Goal: Information Seeking & Learning: Check status

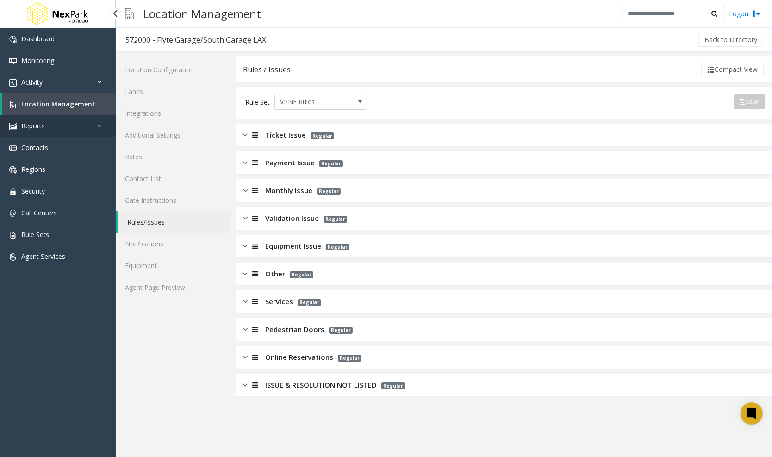
click at [67, 130] on link "Reports" at bounding box center [58, 126] width 116 height 22
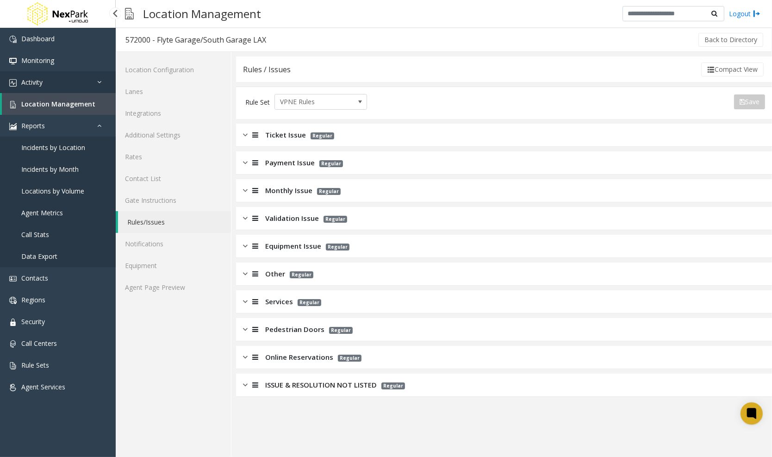
click at [66, 88] on link "Activity" at bounding box center [58, 82] width 116 height 22
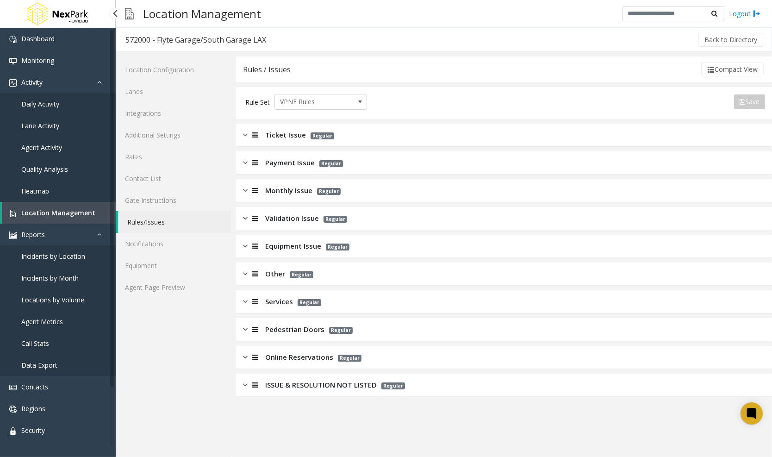
click at [52, 107] on span "Daily Activity" at bounding box center [40, 104] width 38 height 9
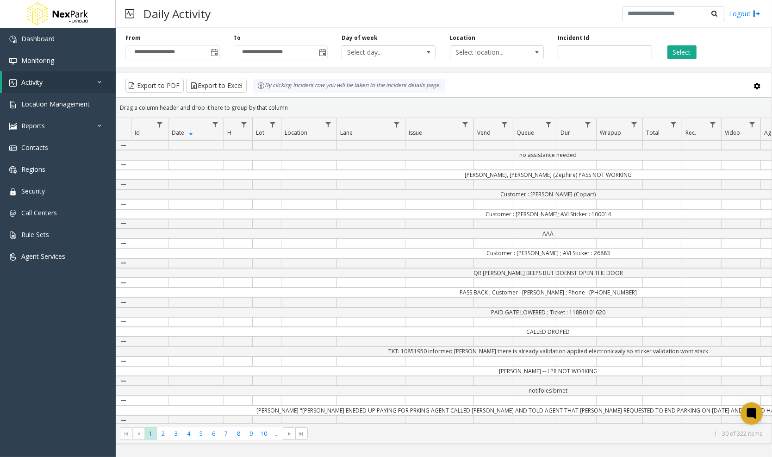
click at [123, 144] on link "Collapse Details" at bounding box center [123, 145] width 15 height 16
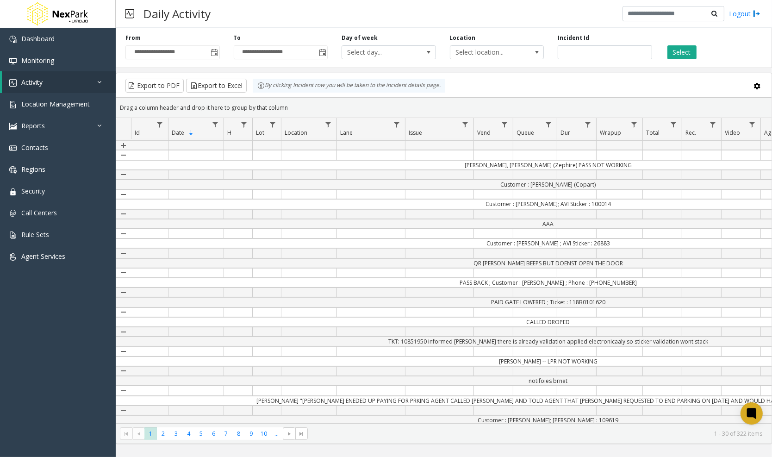
click at [123, 144] on link "Expand Details" at bounding box center [123, 145] width 15 height 16
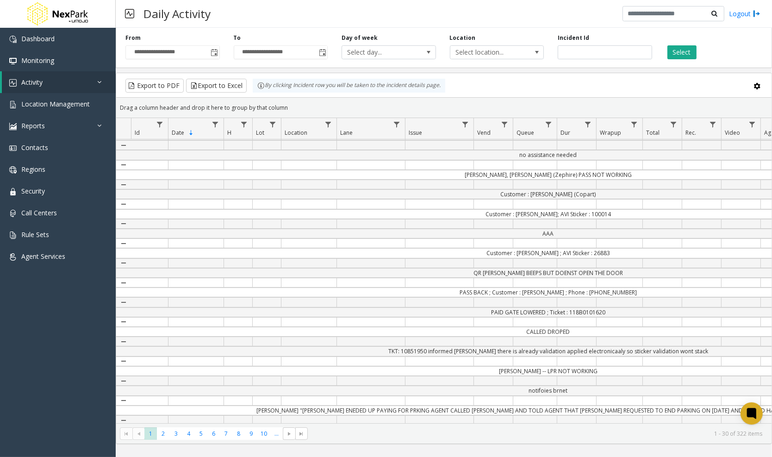
click at [125, 162] on link "Collapse Details" at bounding box center [123, 165] width 15 height 16
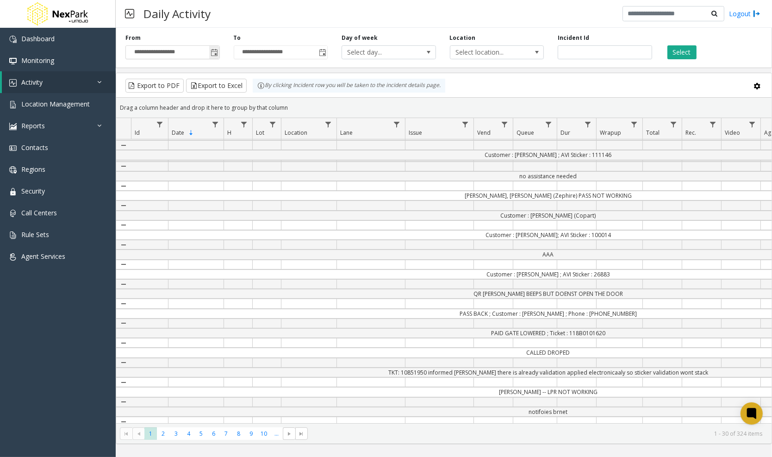
click at [217, 54] on span "Toggle popup" at bounding box center [214, 52] width 7 height 7
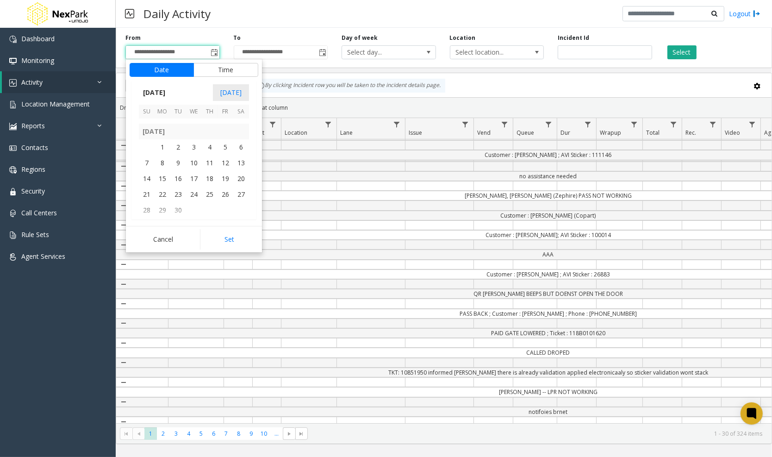
scroll to position [166177, 0]
click at [162, 153] on span "1" at bounding box center [163, 148] width 16 height 16
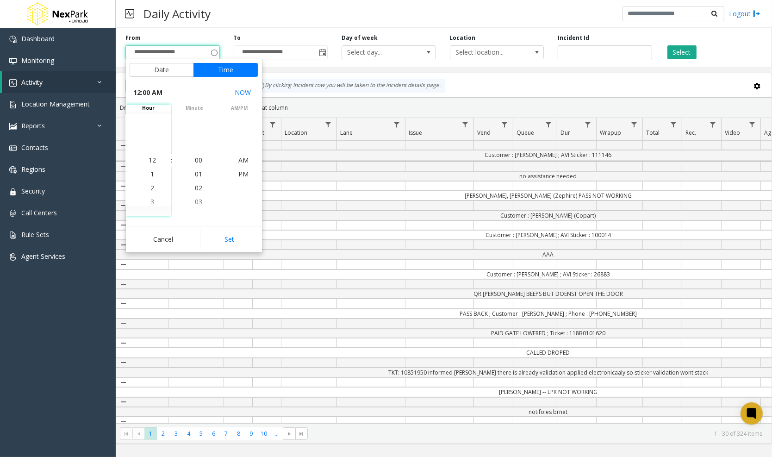
scroll to position [166199, 0]
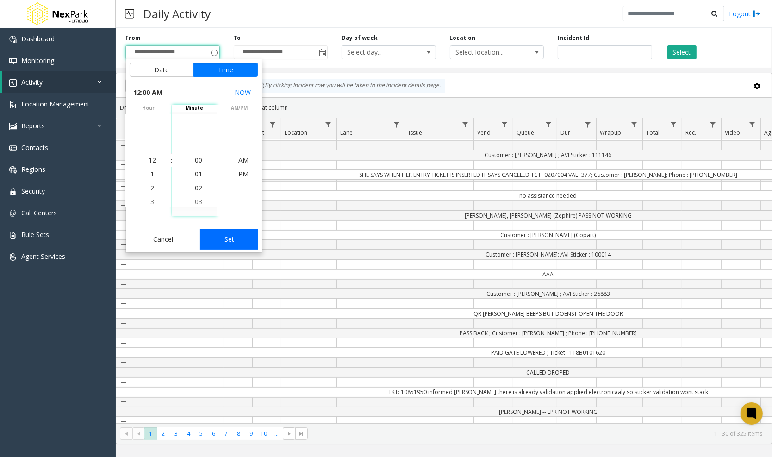
click at [237, 238] on button "Set" at bounding box center [229, 239] width 58 height 20
type input "**********"
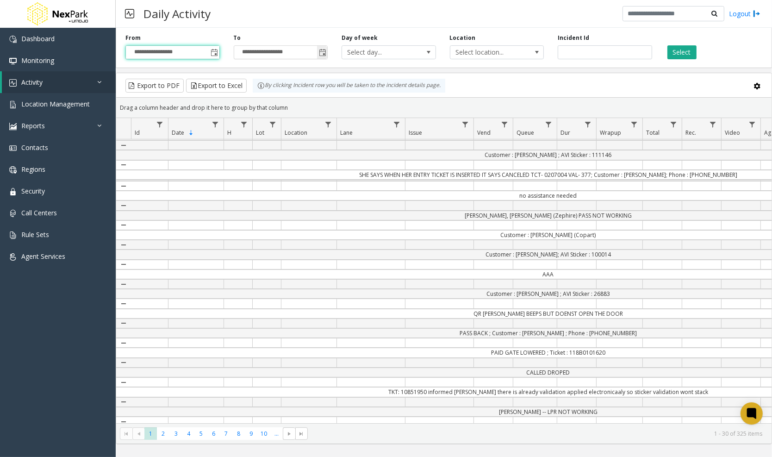
click at [325, 52] on span "Toggle popup" at bounding box center [322, 52] width 7 height 7
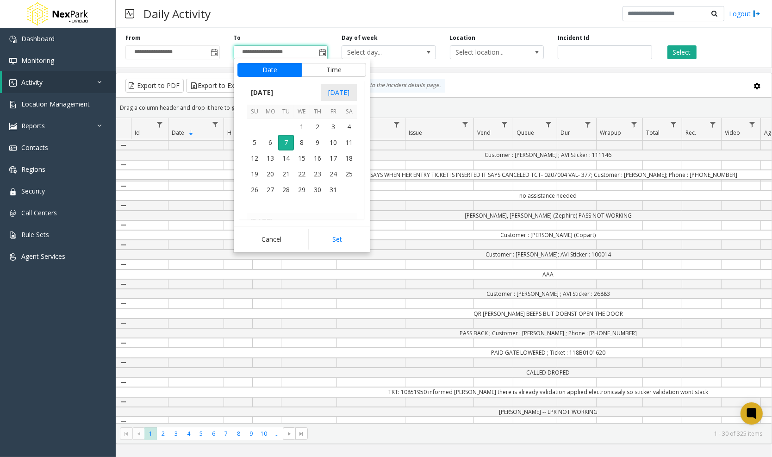
scroll to position [166245, 0]
click at [285, 144] on span "30" at bounding box center [286, 143] width 16 height 16
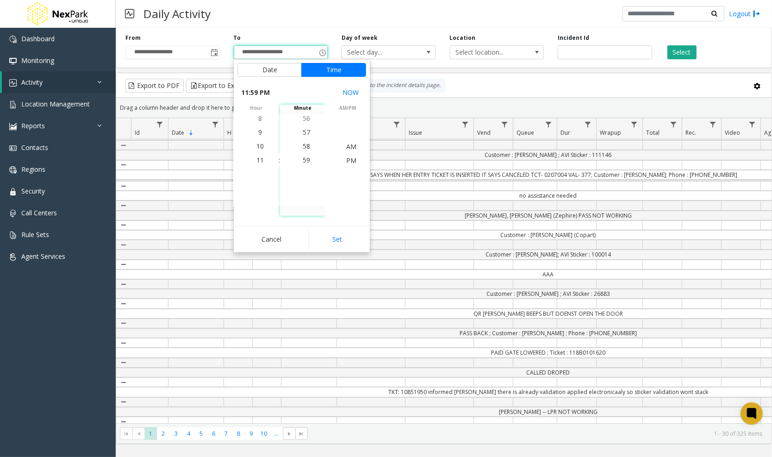
scroll to position [820, 0]
click at [343, 248] on button "Set" at bounding box center [337, 239] width 58 height 20
type input "**********"
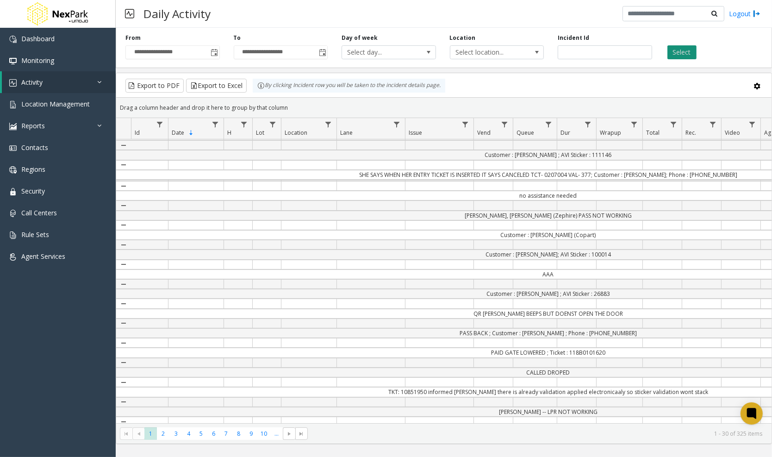
click at [673, 55] on button "Select" at bounding box center [682, 52] width 29 height 14
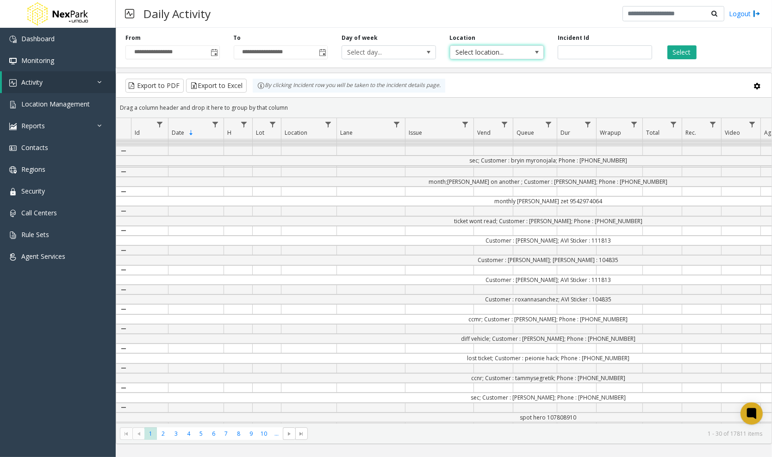
click at [525, 51] on span "Select location..." at bounding box center [488, 52] width 75 height 13
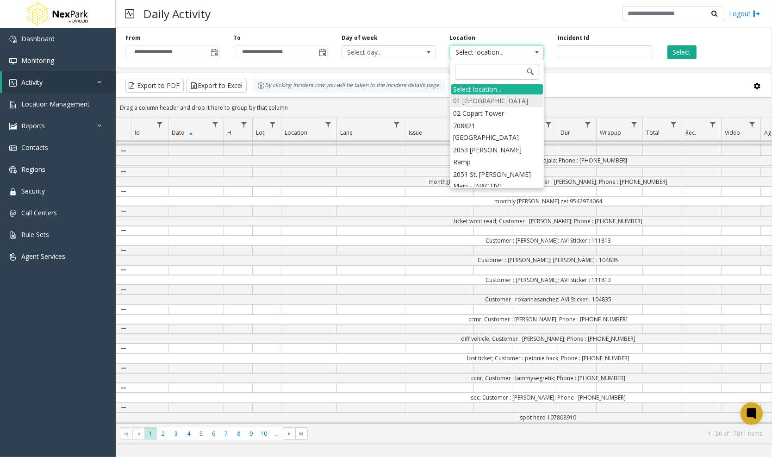
click at [495, 99] on li "01 [GEOGRAPHIC_DATA]" at bounding box center [497, 100] width 92 height 13
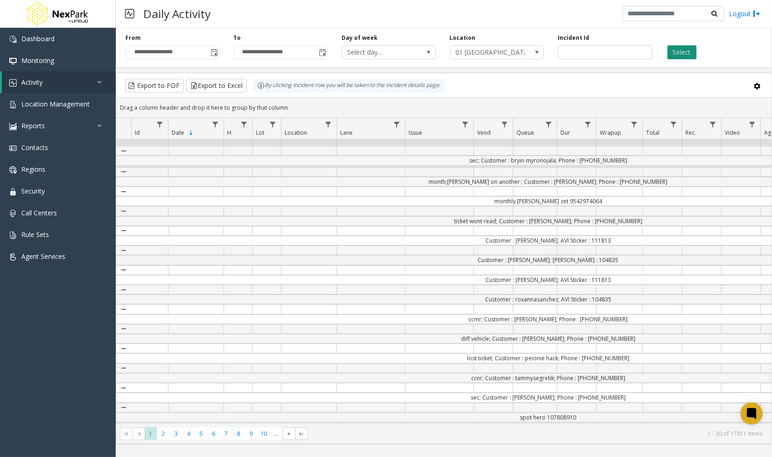
click at [679, 52] on button "Select" at bounding box center [682, 52] width 29 height 14
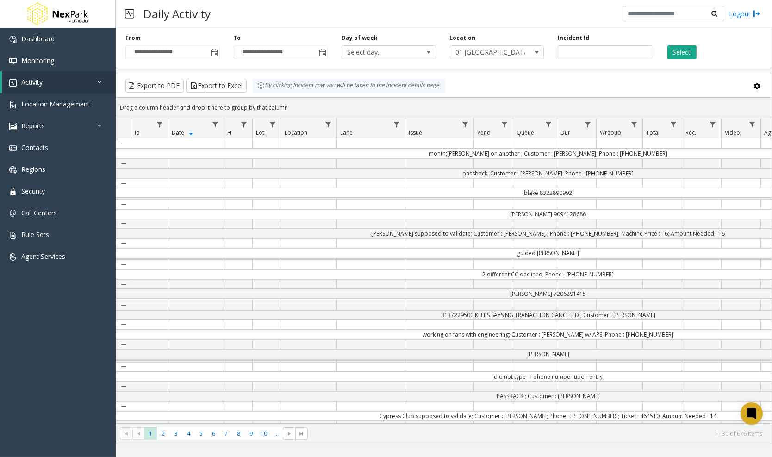
click at [123, 144] on link "Collapse Details" at bounding box center [123, 144] width 15 height 16
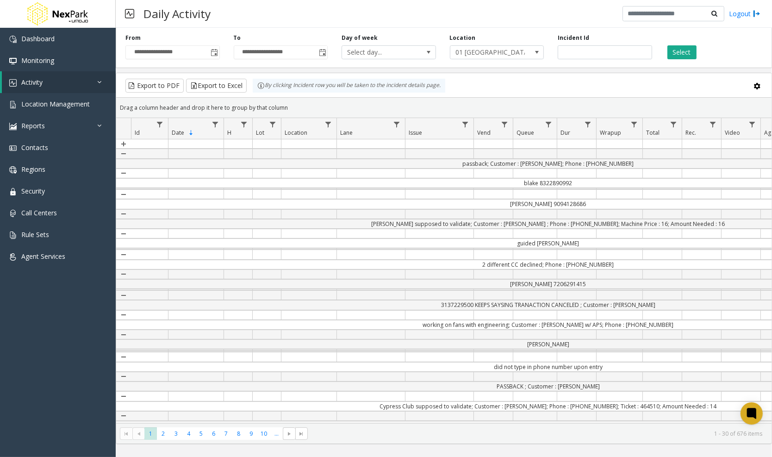
click at [123, 144] on link "Expand Details" at bounding box center [123, 144] width 15 height 16
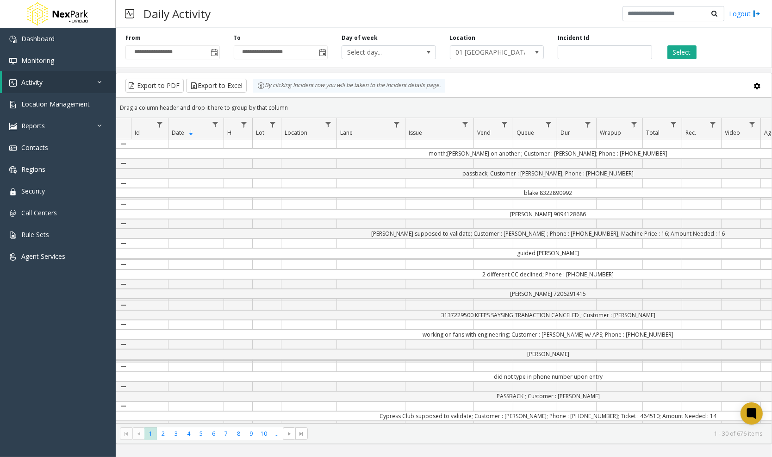
click at [123, 163] on link "Collapse Details" at bounding box center [123, 164] width 15 height 16
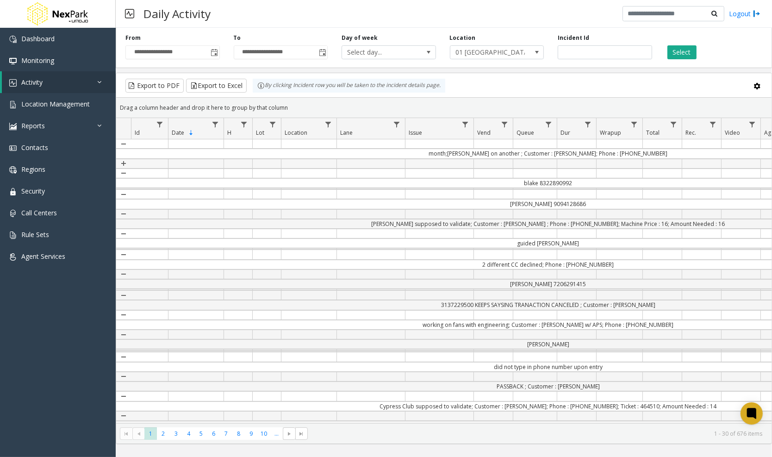
click at [123, 163] on link "Expand Details" at bounding box center [123, 164] width 15 height 16
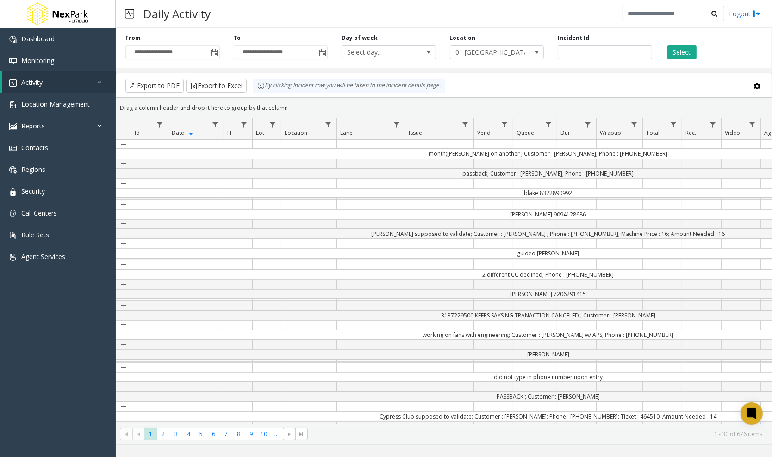
click at [537, 199] on td "Data table" at bounding box center [535, 204] width 44 height 10
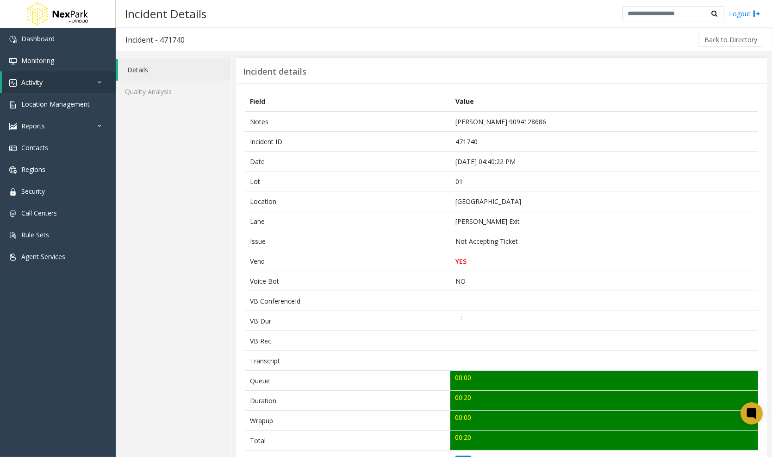
click at [558, 191] on td "[GEOGRAPHIC_DATA]" at bounding box center [605, 201] width 308 height 20
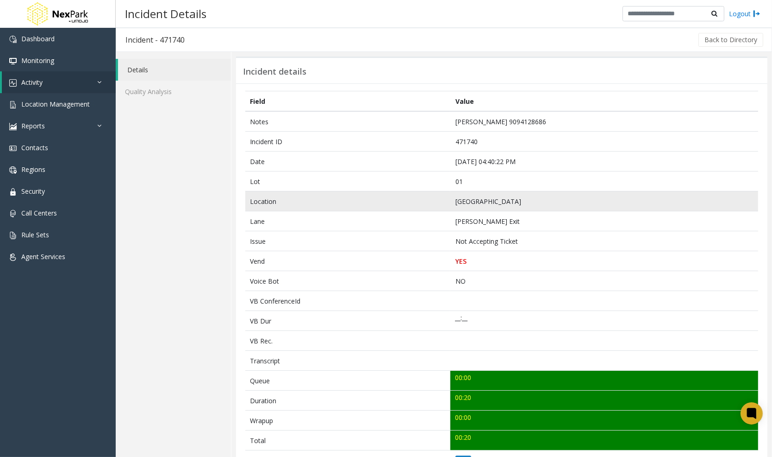
click at [550, 207] on td "[GEOGRAPHIC_DATA]" at bounding box center [605, 201] width 308 height 20
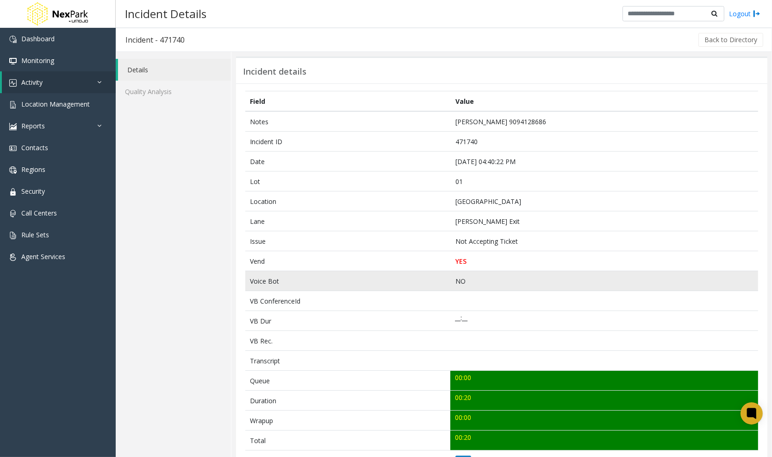
click at [554, 271] on td "NO" at bounding box center [605, 281] width 308 height 20
